Goal: Navigation & Orientation: Go to known website

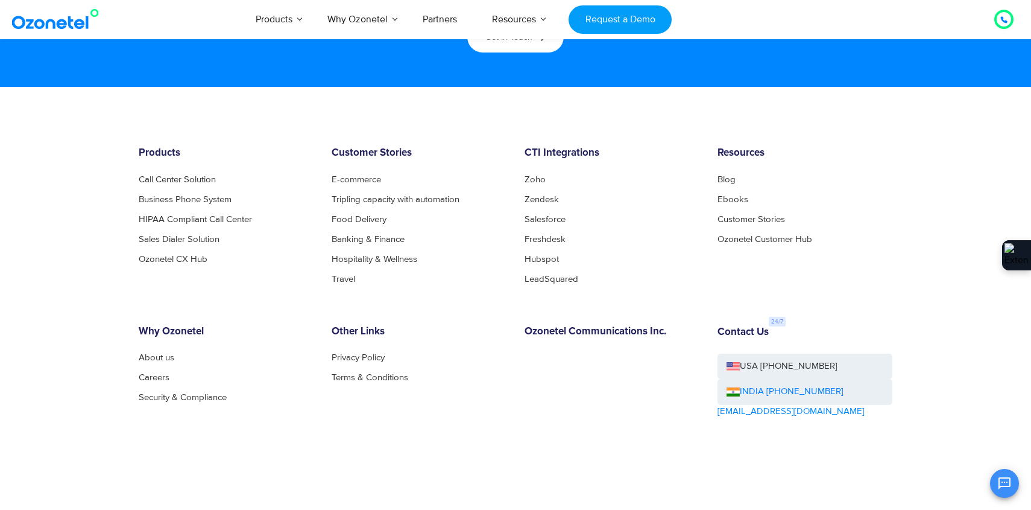
scroll to position [6581, 0]
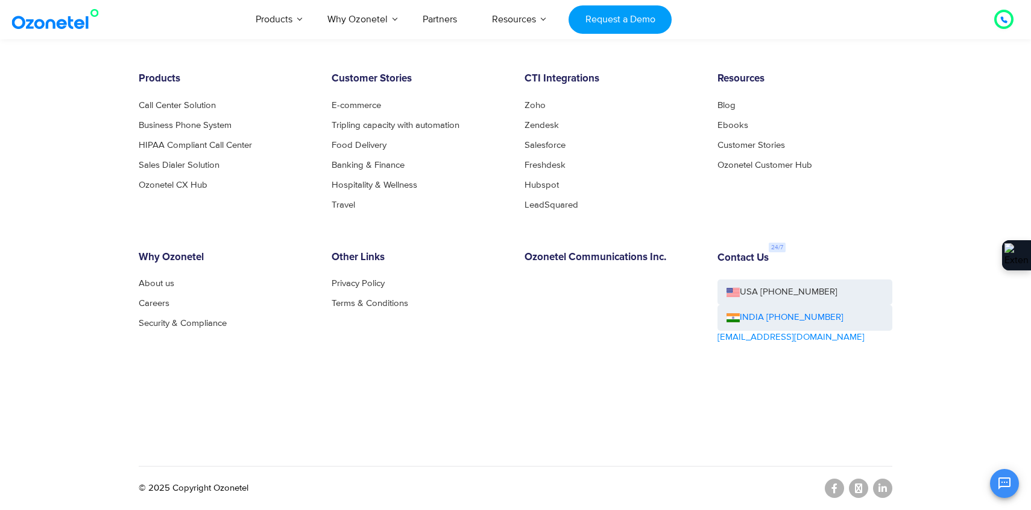
click at [879, 482] on div "OK Ozonetel Bot Ozonetel recognized as a Leader by G2 for CCAAS ​ 0" at bounding box center [889, 482] width 261 height 32
click at [880, 488] on div "OK Ozonetel Bot Ozonetel recognized as a Leader by G2 for CCAAS ​ 0" at bounding box center [889, 482] width 261 height 32
click at [879, 488] on div "OK Ozonetel Bot Ozonetel recognized as a Leader by G2 for CCAAS ​ 0" at bounding box center [889, 482] width 261 height 32
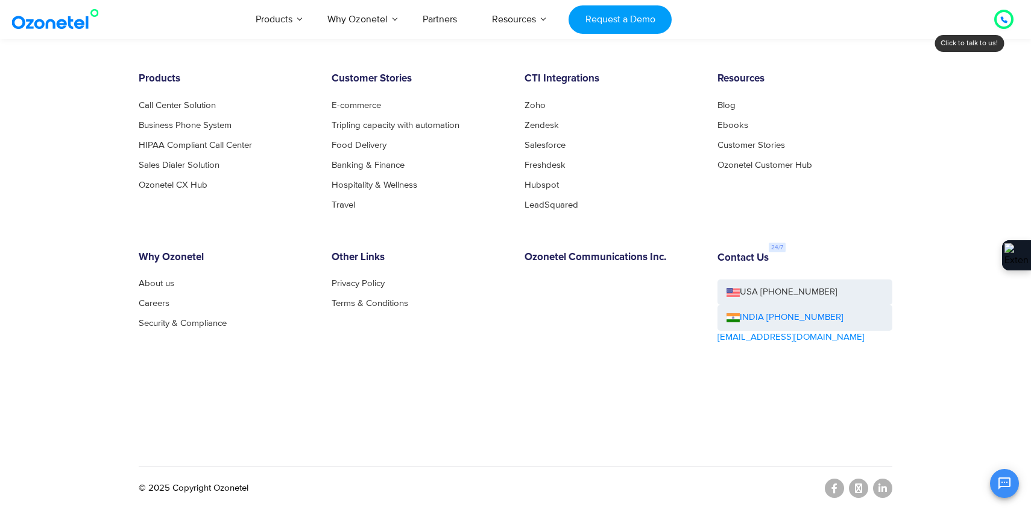
click at [879, 488] on div "OK Ozonetel Bot Ozonetel recognized as a Leader by G2 for CCAAS ​ 0" at bounding box center [889, 482] width 261 height 32
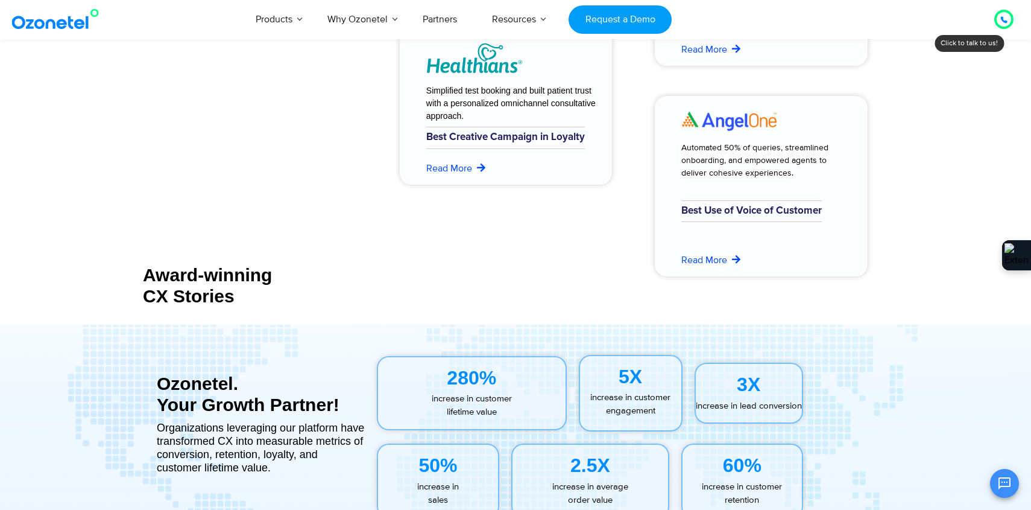
scroll to position [4867, 0]
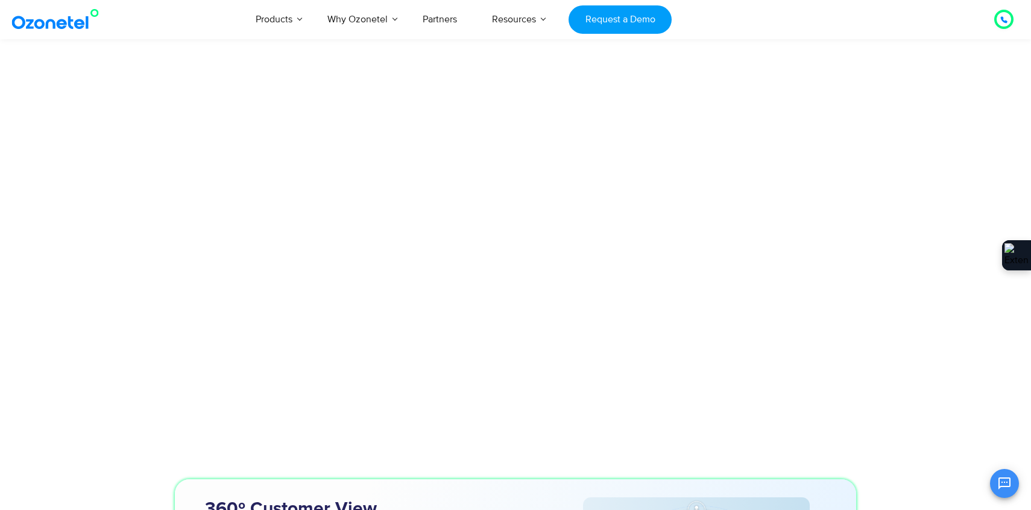
scroll to position [3246, 0]
